Goal: Check status: Check status

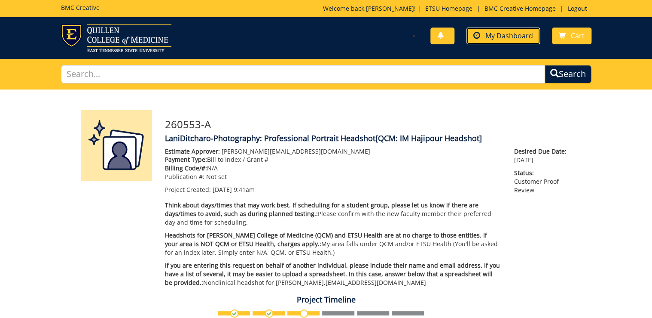
click at [514, 40] on span "My Dashboard" at bounding box center [510, 35] width 48 height 9
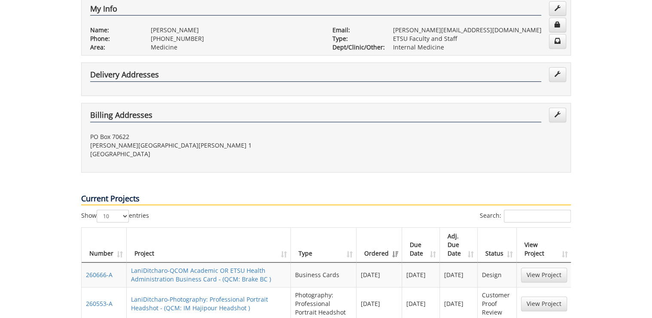
scroll to position [344, 0]
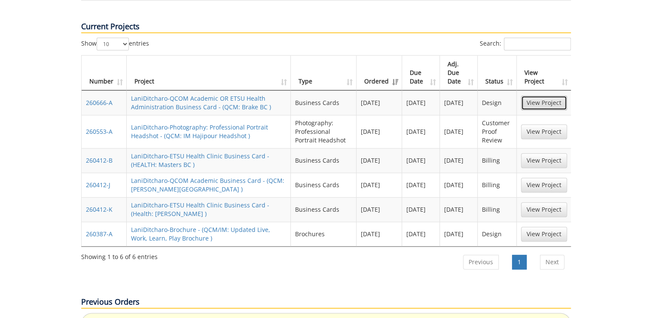
click at [531, 95] on link "View Project" at bounding box center [544, 102] width 46 height 15
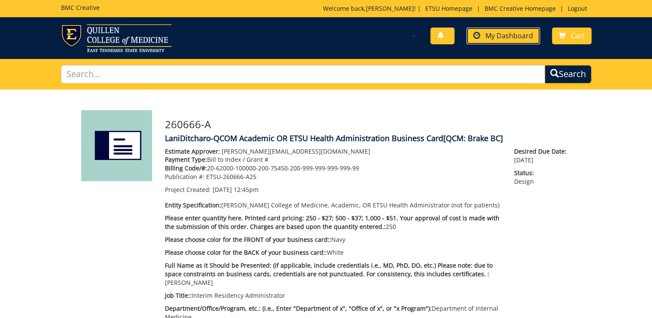
click at [514, 36] on span "My Dashboard" at bounding box center [510, 35] width 48 height 9
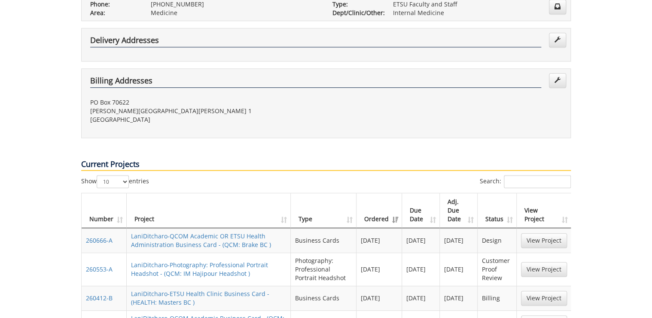
scroll to position [413, 0]
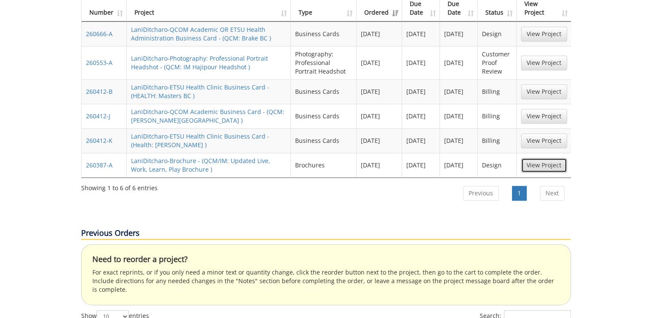
click at [542, 158] on link "View Project" at bounding box center [544, 165] width 46 height 15
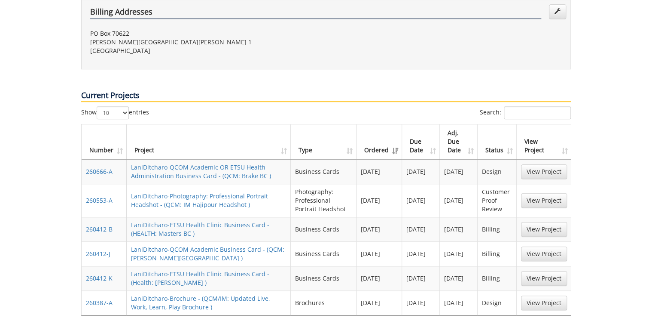
scroll to position [138, 0]
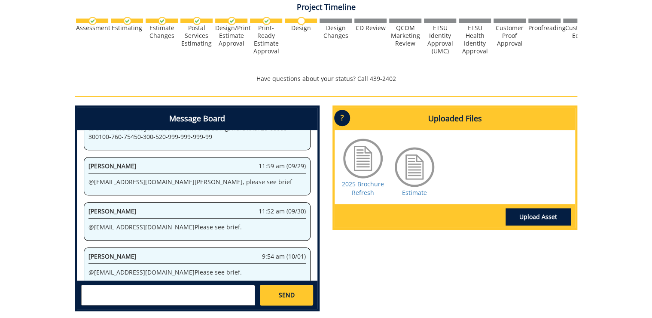
scroll to position [309, 0]
